Goal: Browse casually

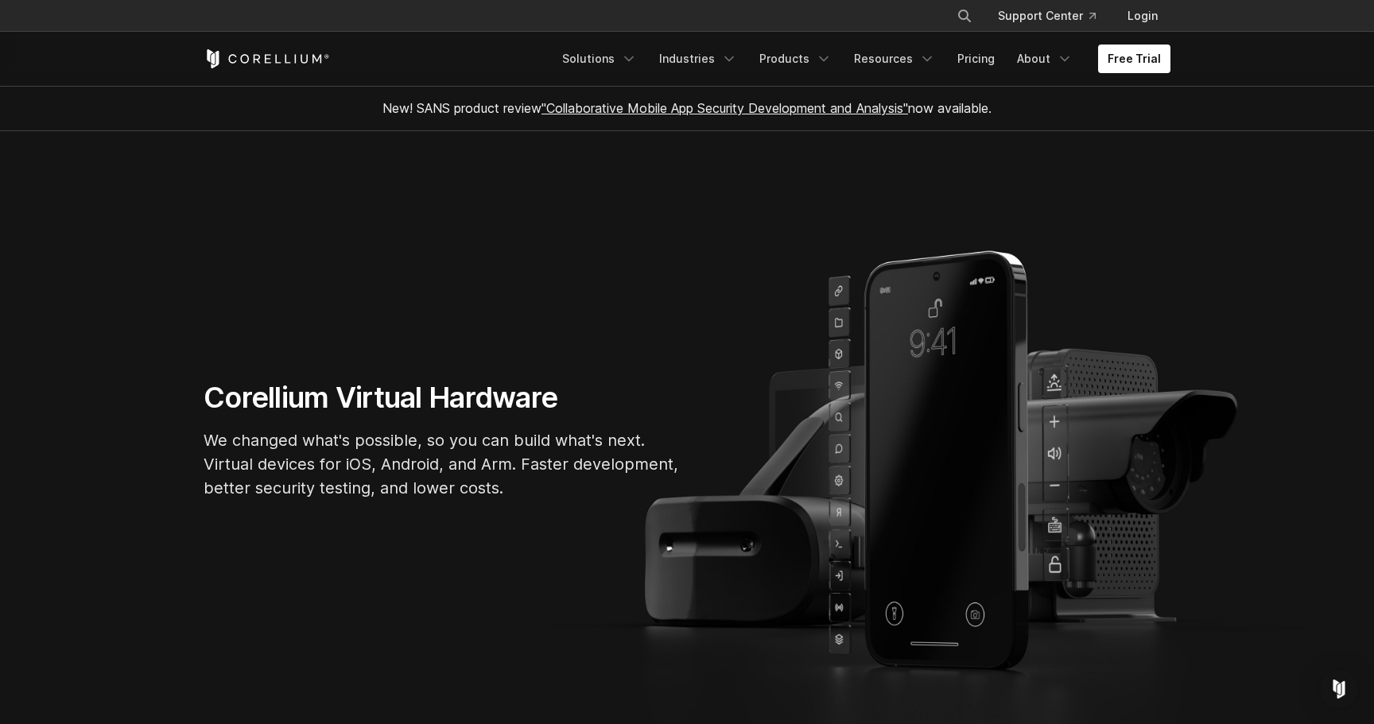
click at [333, 394] on h1 "Corellium Virtual Hardware" at bounding box center [442, 398] width 477 height 36
click at [441, 402] on h1 "Corellium Virtual Hardware" at bounding box center [442, 398] width 477 height 36
click at [254, 432] on p "We changed what's possible, so you can build what's next. Virtual devices for i…" at bounding box center [442, 465] width 477 height 72
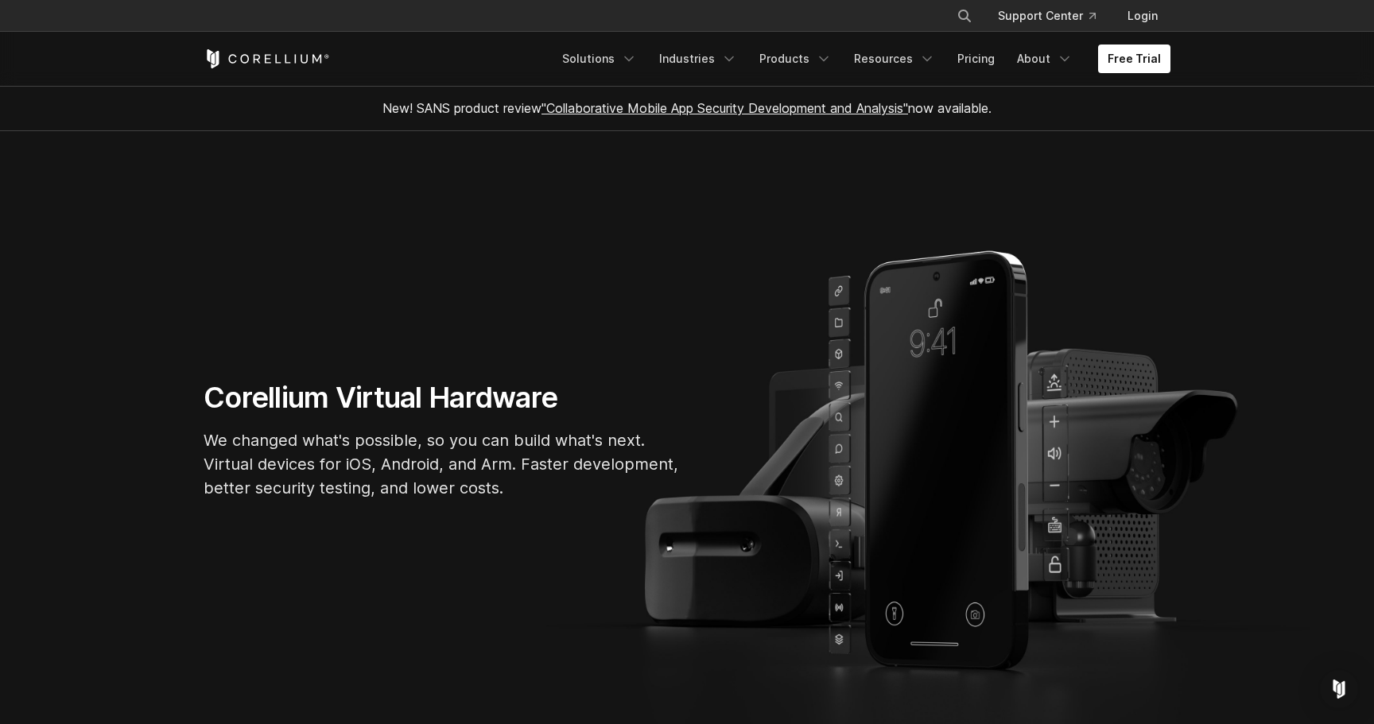
click at [254, 432] on p "We changed what's possible, so you can build what's next. Virtual devices for i…" at bounding box center [442, 465] width 477 height 72
click at [373, 448] on p "We changed what's possible, so you can build what's next. Virtual devices for i…" at bounding box center [442, 465] width 477 height 72
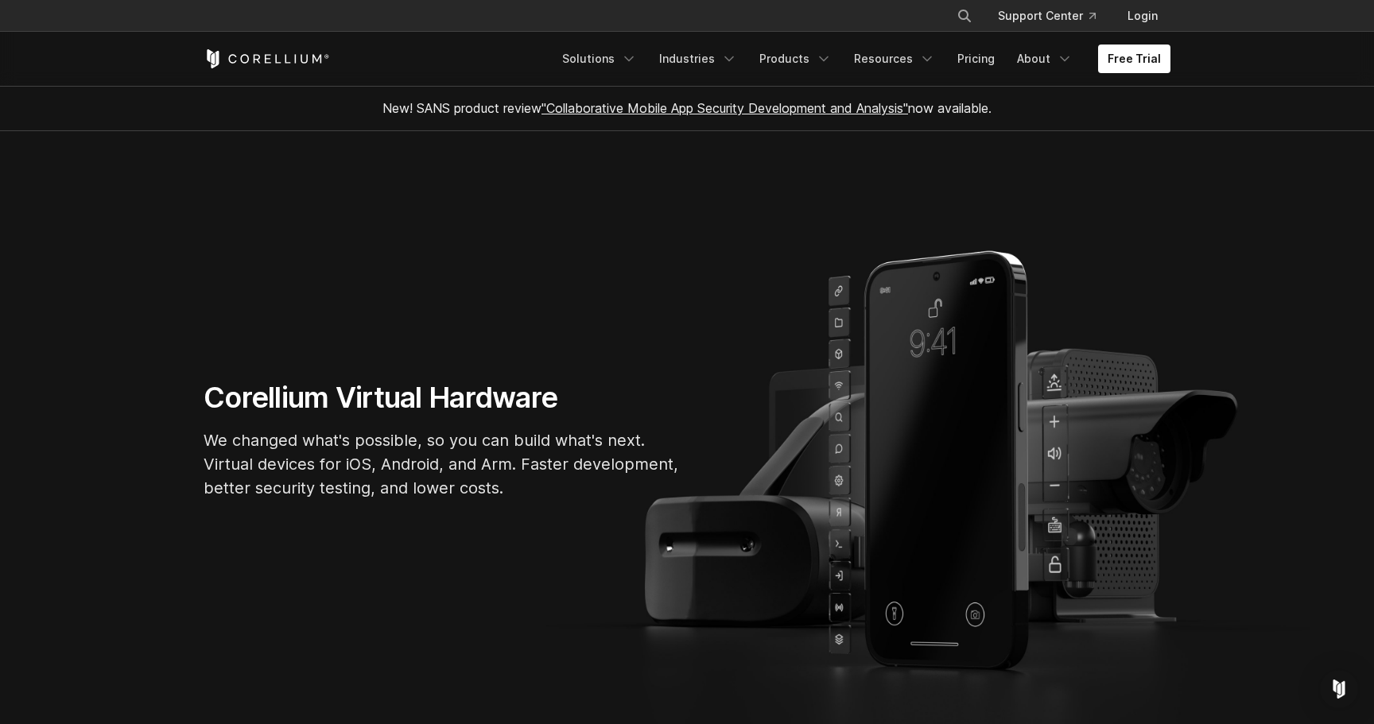
click at [373, 448] on p "We changed what's possible, so you can build what's next. Virtual devices for i…" at bounding box center [442, 465] width 477 height 72
click at [430, 468] on p "We changed what's possible, so you can build what's next. Virtual devices for i…" at bounding box center [442, 465] width 477 height 72
click at [417, 116] on p "New! SANS product review "Collaborative Mobile App Security Development and Ana…" at bounding box center [687, 108] width 636 height 19
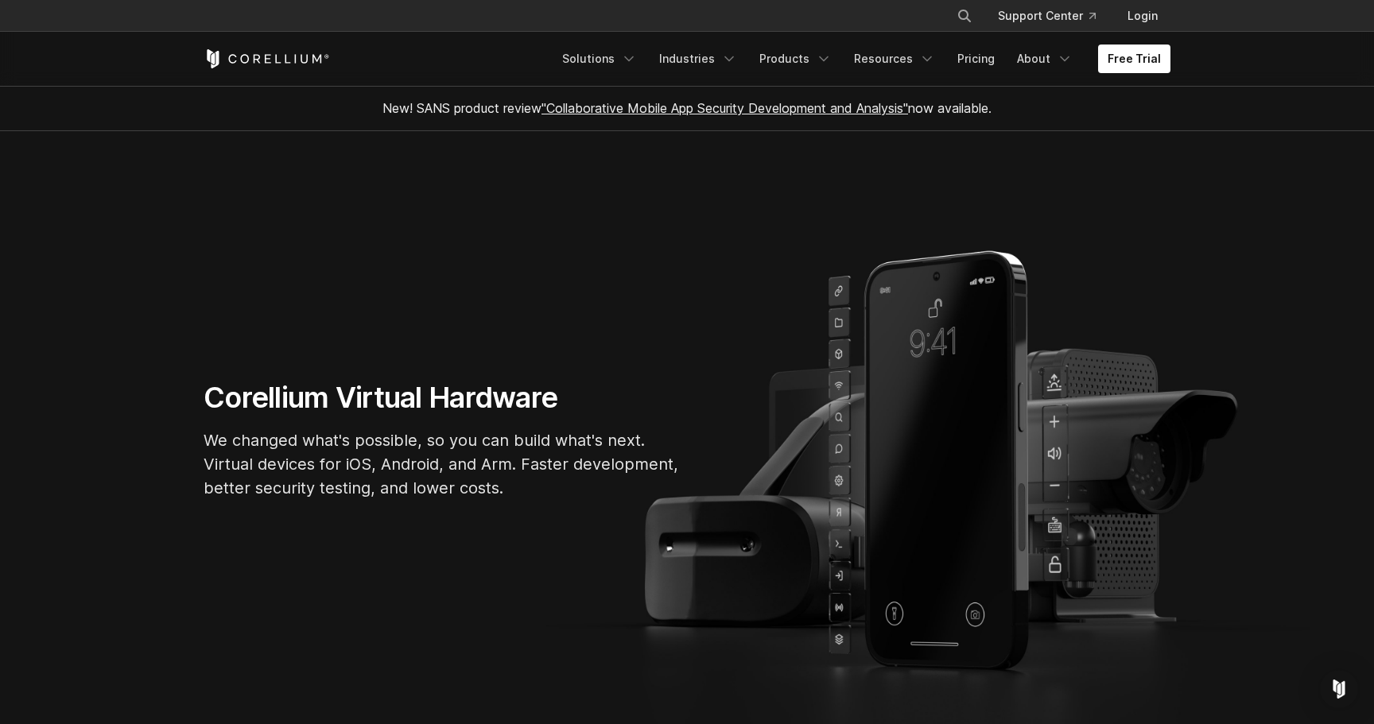
click at [391, 117] on p "New! SANS product review "Collaborative Mobile App Security Development and Ana…" at bounding box center [687, 108] width 636 height 19
click at [447, 184] on section "Corellium Virtual Hardware We changed what's possible, so you can build what's …" at bounding box center [687, 446] width 1374 height 631
